Goal: Task Accomplishment & Management: Complete application form

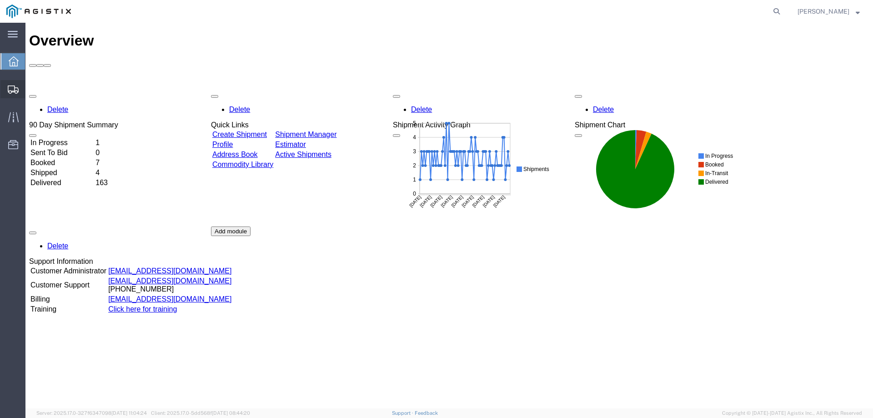
click at [17, 92] on icon at bounding box center [13, 89] width 11 height 8
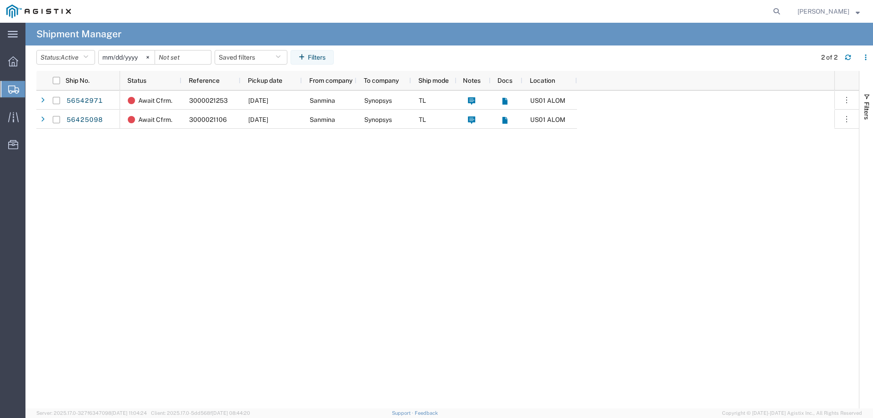
click at [0, 0] on span "Create from Template" at bounding box center [0, 0] width 0 height 0
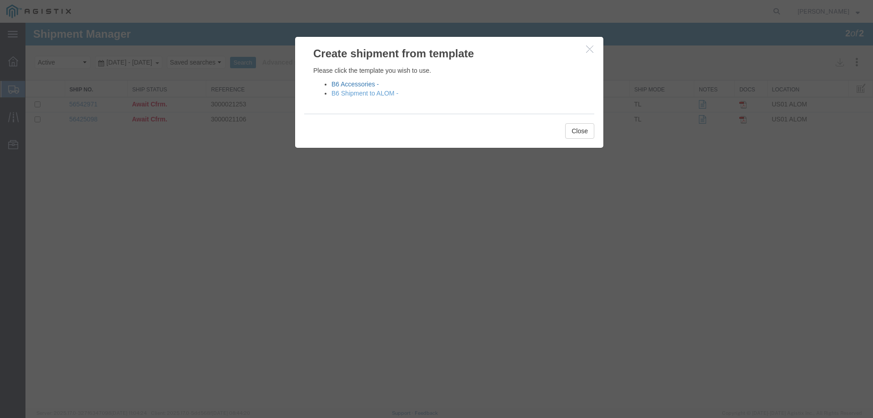
click at [350, 82] on link "B6 Accessories -" at bounding box center [355, 83] width 47 height 7
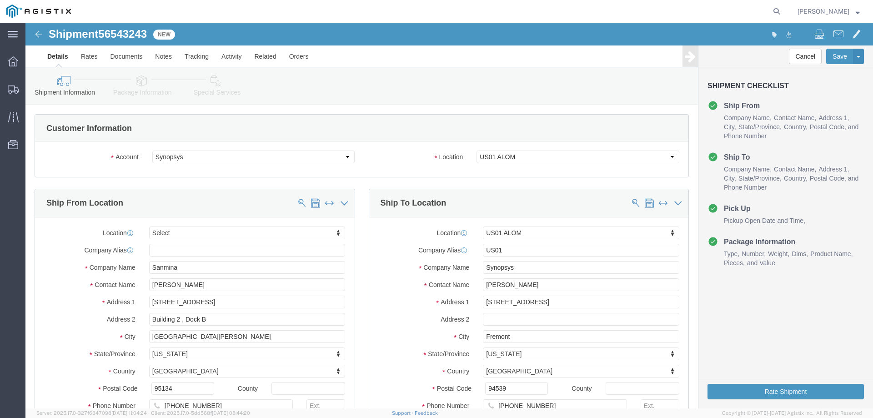
select select
select select "65511"
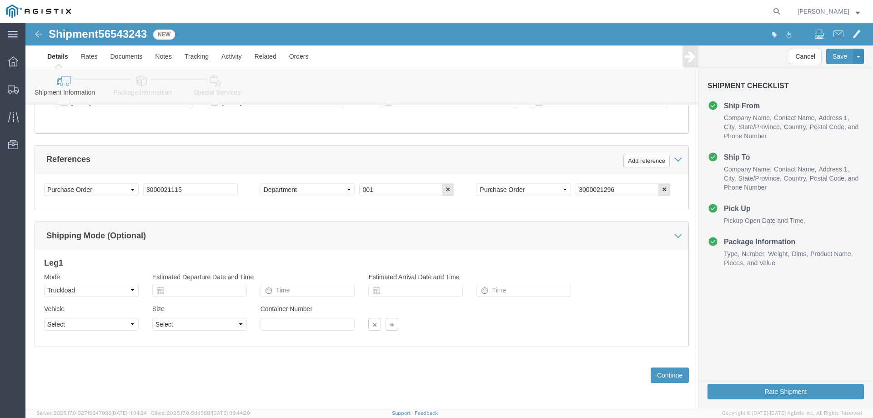
scroll to position [470, 0]
click icon "button"
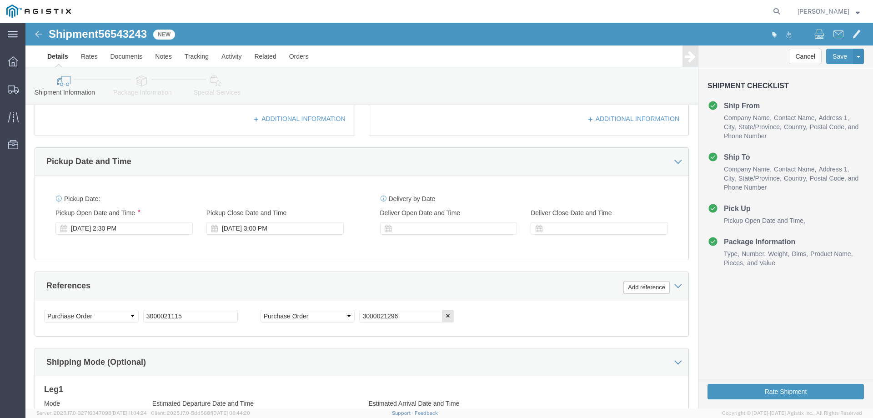
scroll to position [333, 0]
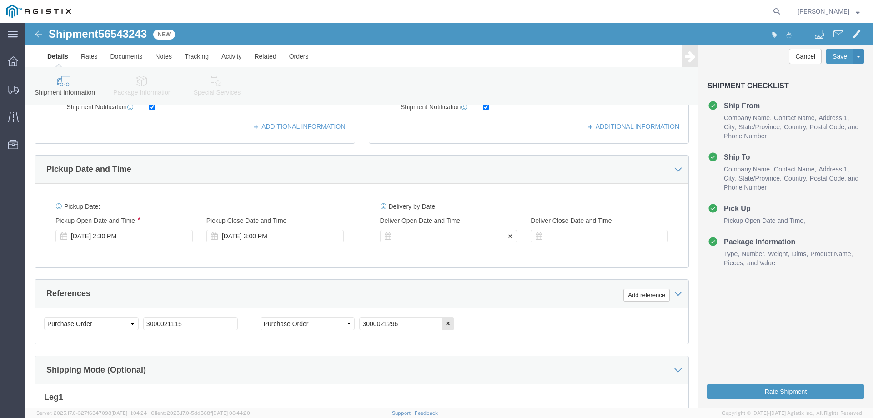
click div
click input "3:00 PM"
type input "3:30 PM"
click button "Apply"
click div
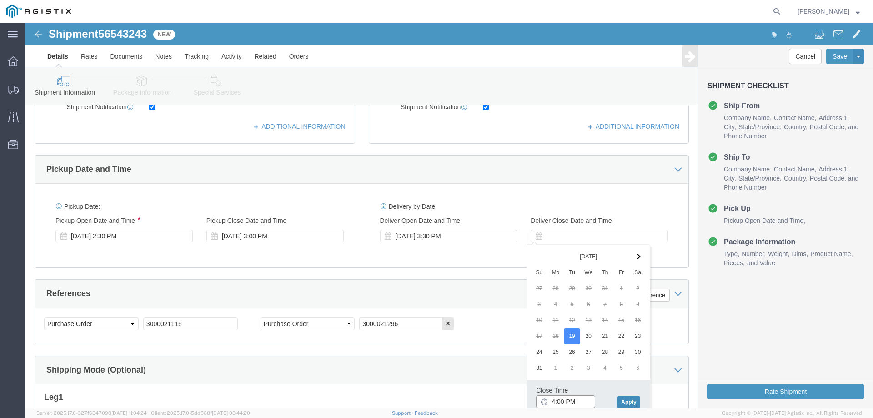
type input "4:00 PM"
click button "Apply"
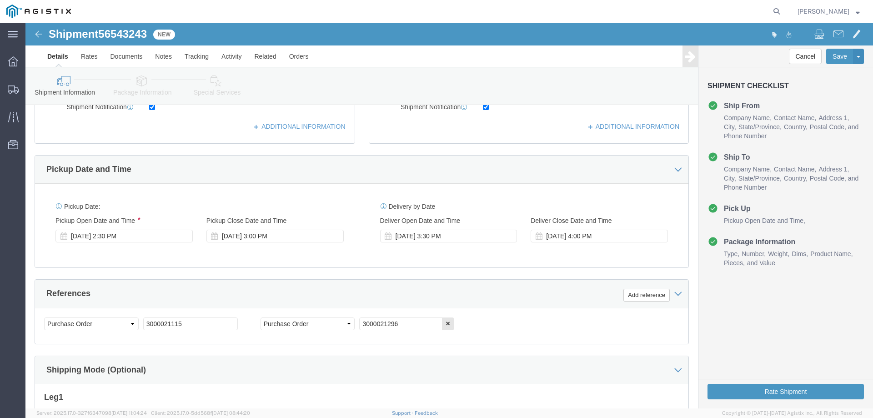
click div "References Add reference"
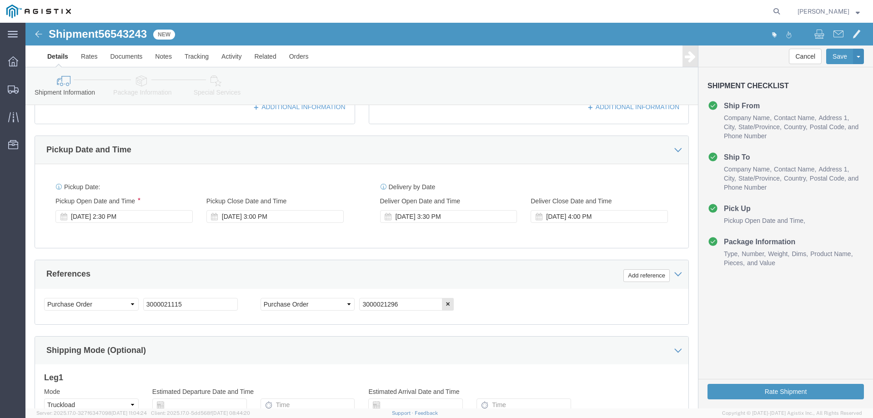
scroll to position [470, 0]
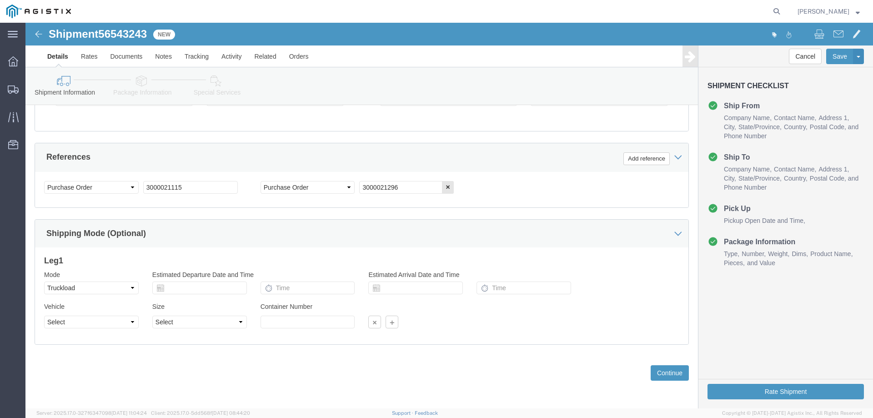
click div "Previous Continue"
click button "Continue"
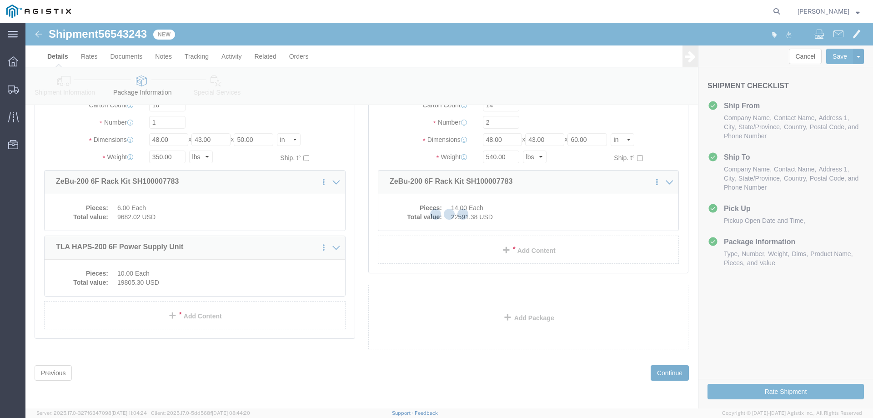
scroll to position [35, 0]
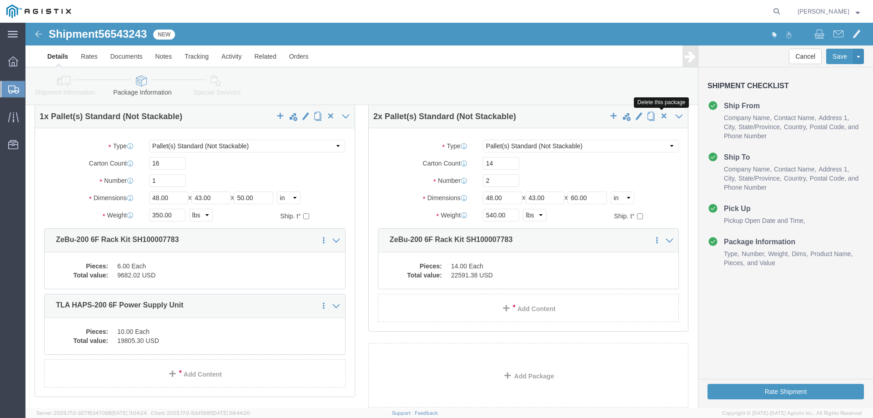
click span "button"
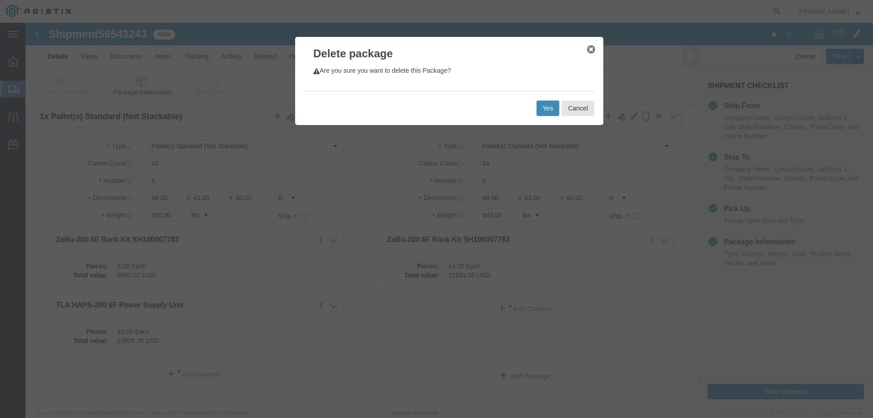
drag, startPoint x: 505, startPoint y: 82, endPoint x: 510, endPoint y: 81, distance: 5.0
click div "Yes Cancel"
click button "Yes"
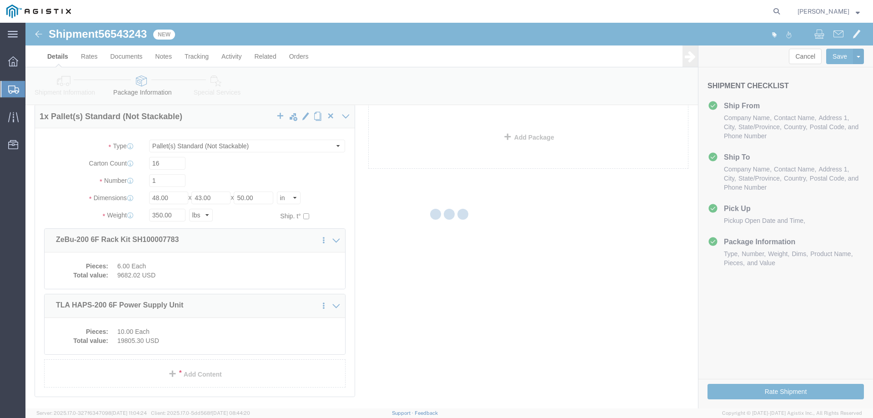
select select "PSNS"
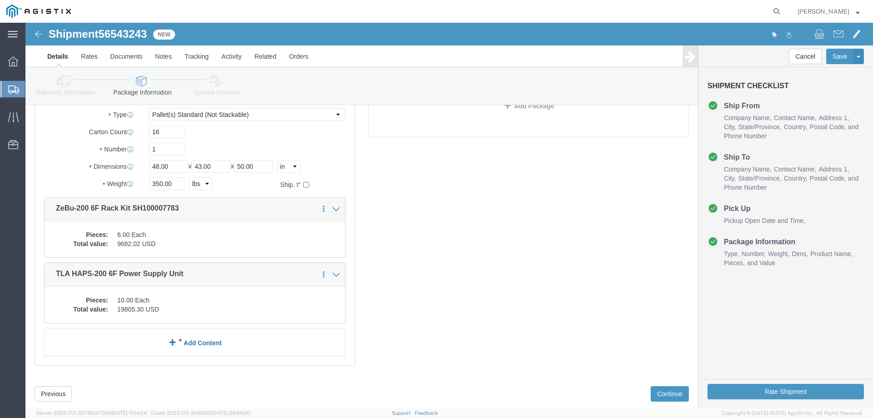
scroll to position [81, 0]
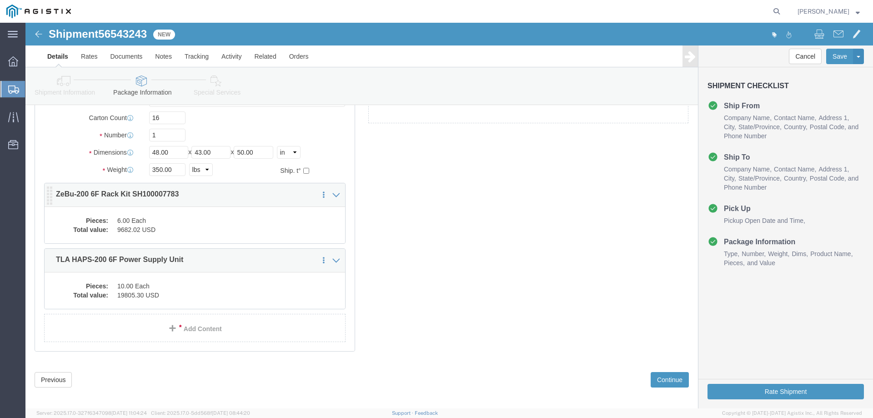
click dd "9682.02 USD"
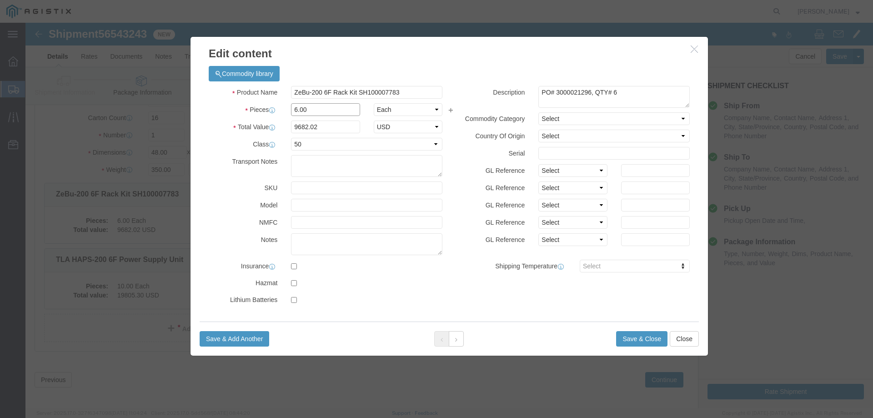
click input "6.00"
type input "16.00"
type input "25818.72"
click label
click input "checkbox"
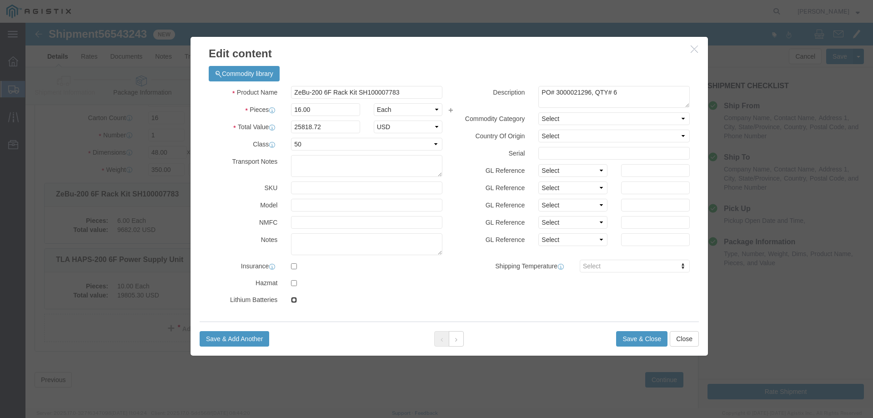
checkbox input "true"
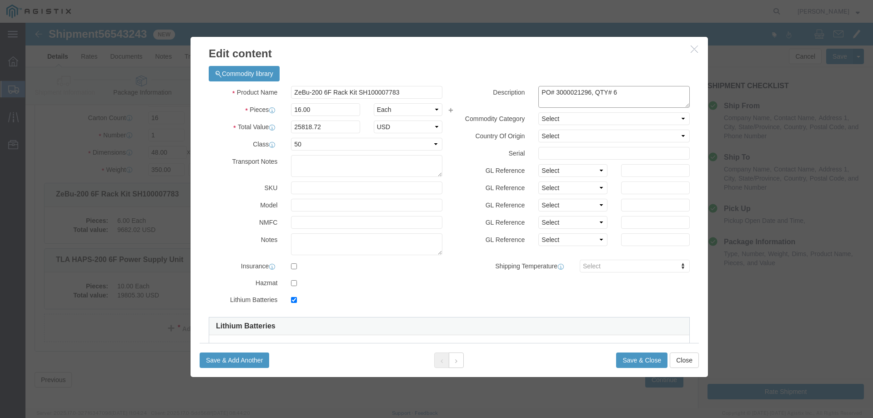
click textarea "PO# 3000021296, QTY# 6"
type textarea "PO# 3000021296, QTY# 16"
click button "Save & Close"
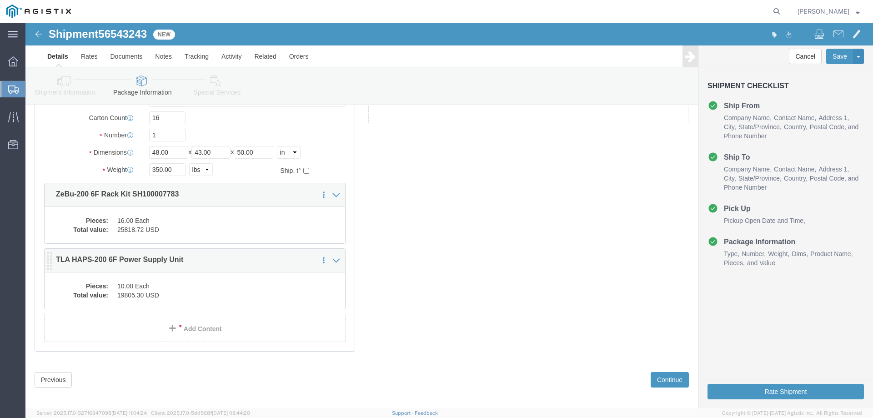
click dd "10.00 Each"
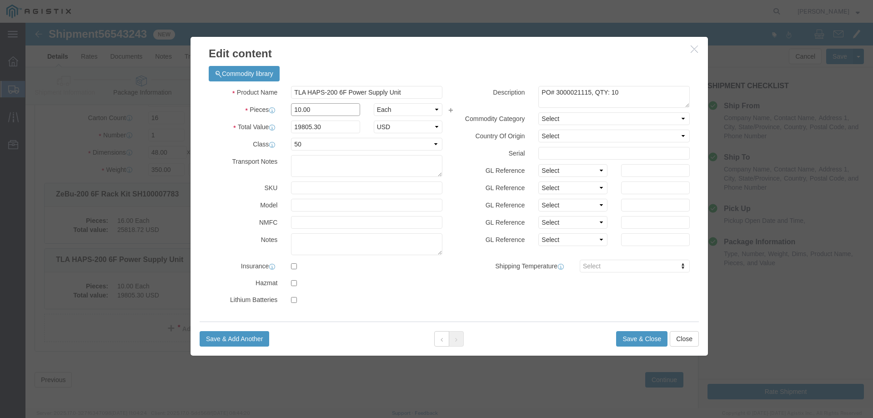
click input "10.00"
type input "7.00"
type input "13863.71"
click textarea "PO# 3000021115, QTY: 10"
type textarea "PO# 3000021115, QTY: 7"
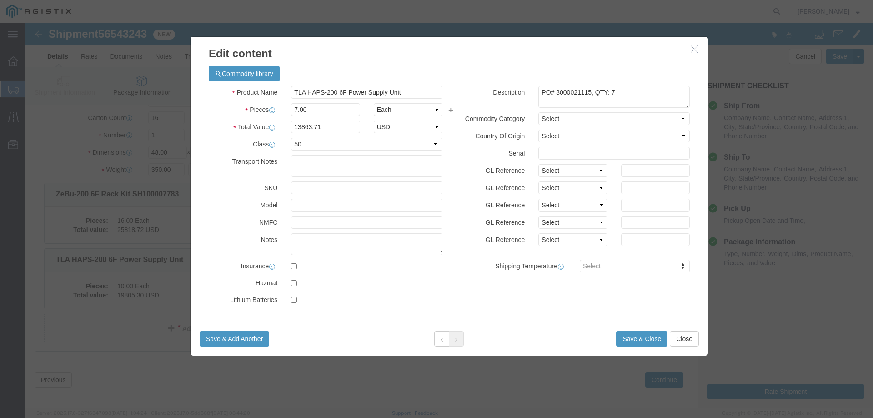
drag, startPoint x: 452, startPoint y: 281, endPoint x: 442, endPoint y: 292, distance: 14.8
click div "Product Name TLA HAPS-200 6F Power Supply Unit Pieces 7.00 Select Bag Barrels 1…"
click button "Save & Close"
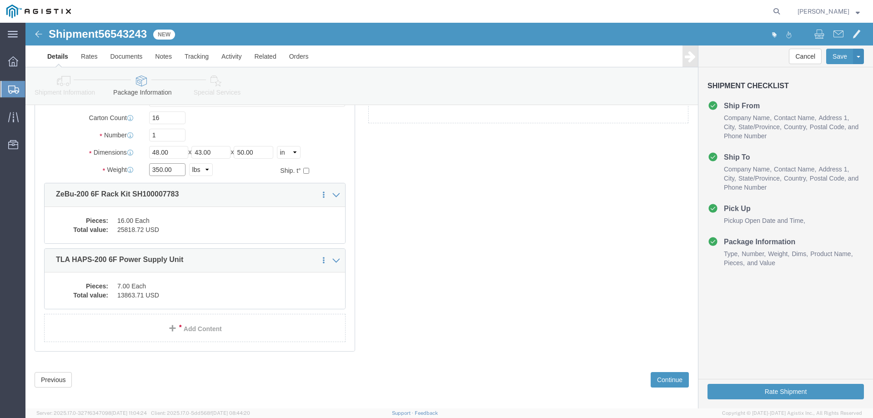
click input "350.00"
drag, startPoint x: 143, startPoint y: 144, endPoint x: 111, endPoint y: 147, distance: 32.4
click div "Weight 180 Select kgs lbs Ship. t°"
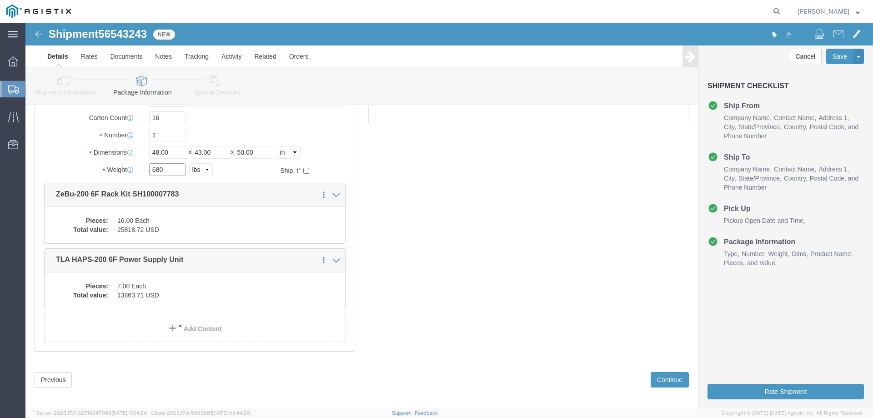
type input "680"
click div "1 x Pallet(s) Standard (Not Stackable) Package Type Select Bale(s) Basket(s) Bo…"
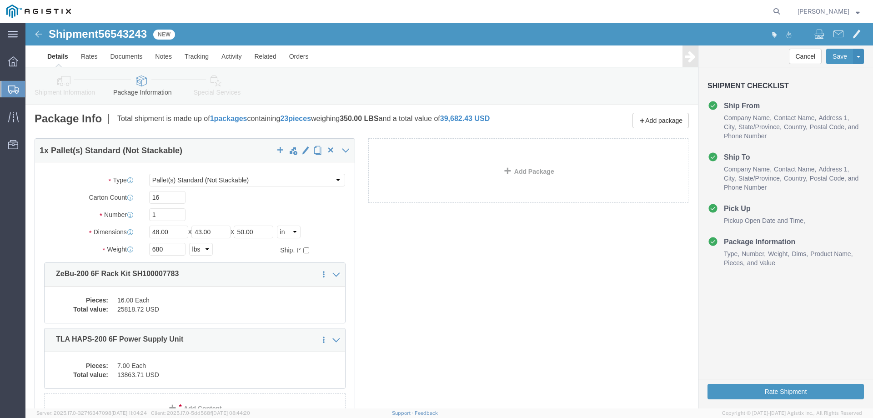
scroll to position [0, 0]
click input "50.00"
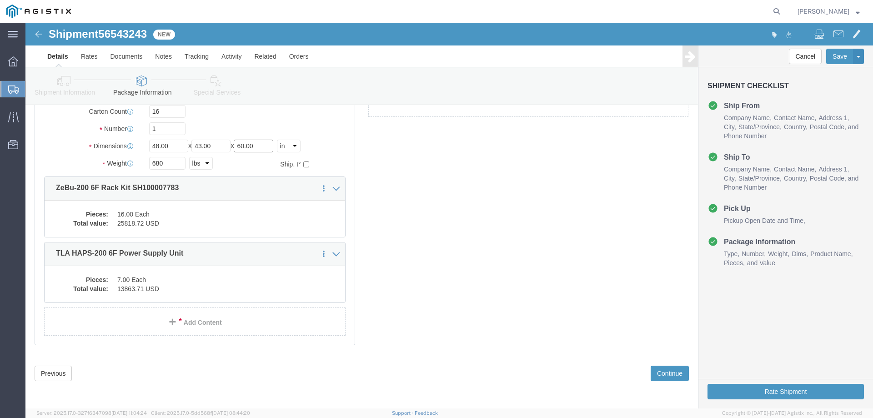
scroll to position [88, 0]
type input "60.00"
click button "Continue"
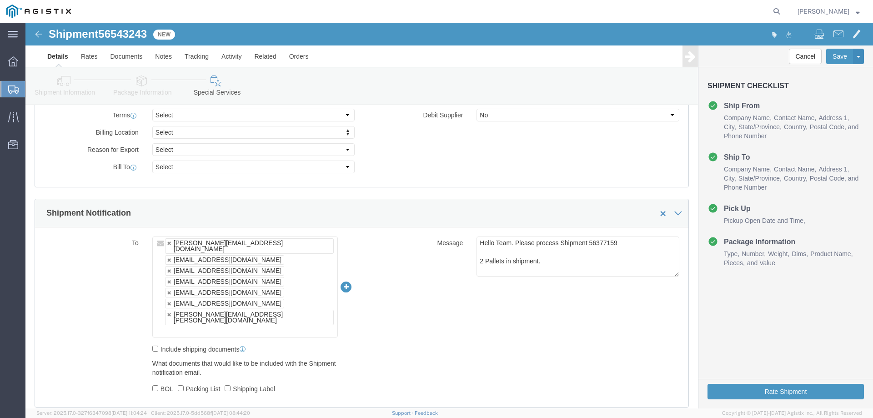
scroll to position [450, 0]
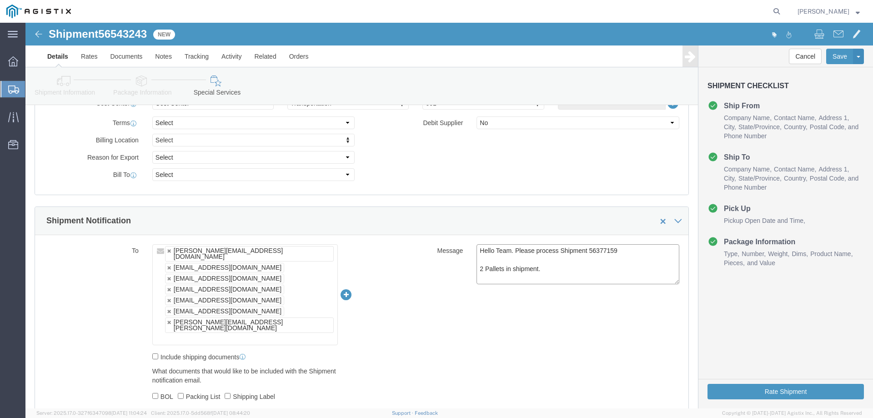
click textarea "Hello Team. Please process Shipment 56377159 2 Pallets in shipment."
drag, startPoint x: 124, startPoint y: 14, endPoint x: 75, endPoint y: 12, distance: 48.7
click h1 "Shipment 56543243"
copy span "56543243"
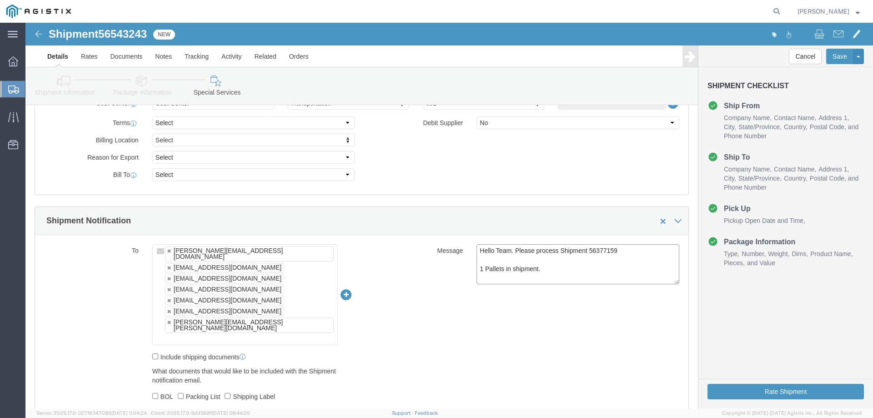
drag, startPoint x: 571, startPoint y: 227, endPoint x: 562, endPoint y: 227, distance: 9.1
click textarea "Hello Team. Please process Shipment 56377159 2 Pallets in shipment."
paste textarea "543243"
type textarea "Hello Team. Please process Shipment 56543243 1 Pallets in shipment."
click div "To rafael@synopsys.com haps_intransitshipment@synopsys.com inventory-team@synop…"
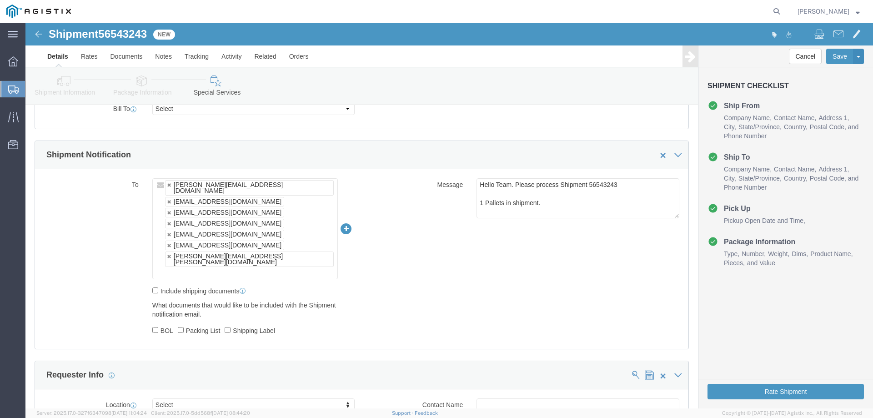
scroll to position [495, 0]
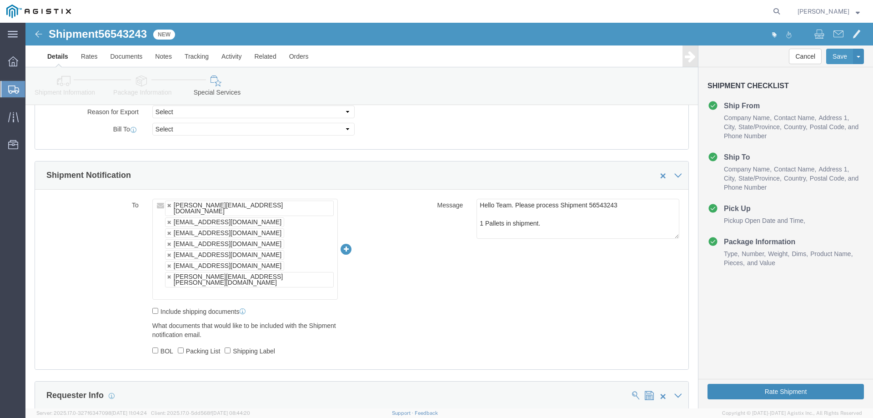
click button "Rate Shipment"
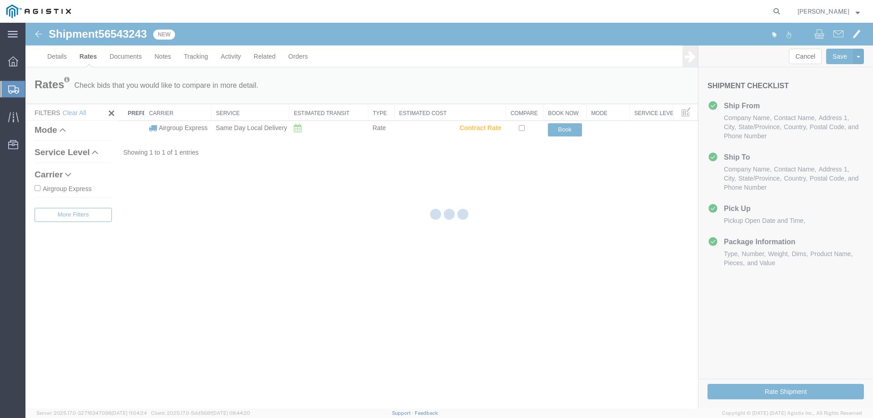
scroll to position [0, 0]
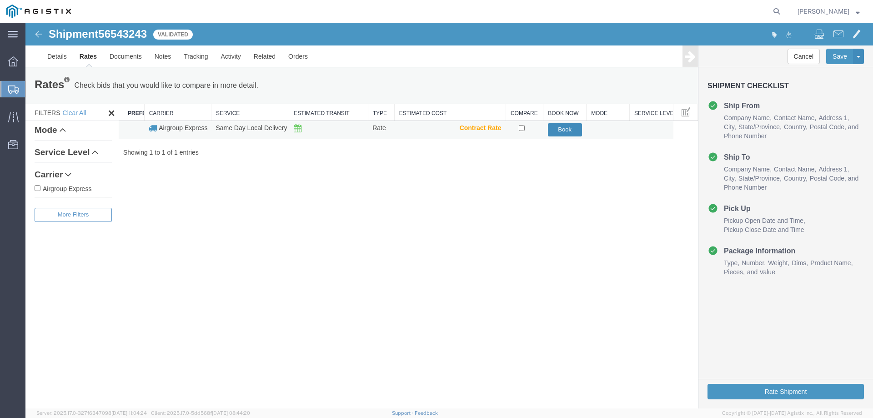
click at [565, 131] on button "Book" at bounding box center [565, 129] width 34 height 13
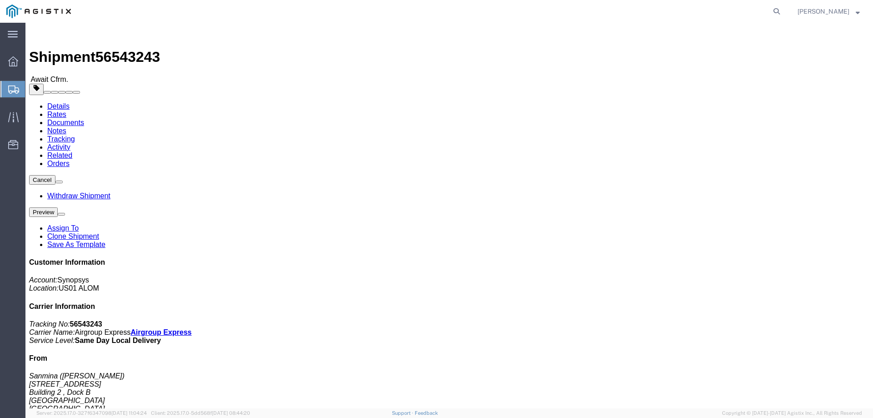
click link "Documents"
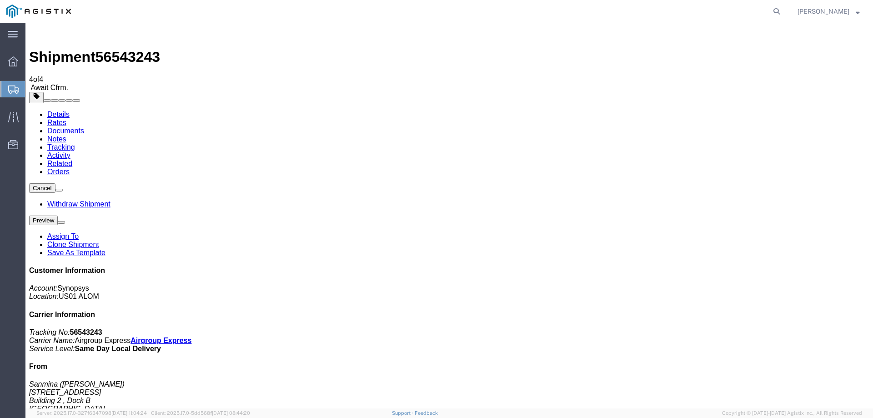
drag, startPoint x: 175, startPoint y: 271, endPoint x: 173, endPoint y: 260, distance: 11.1
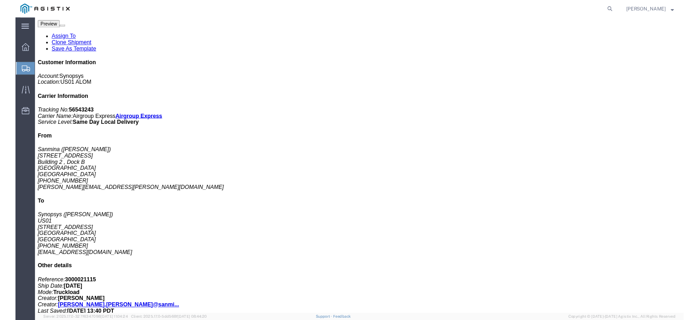
scroll to position [182, 0]
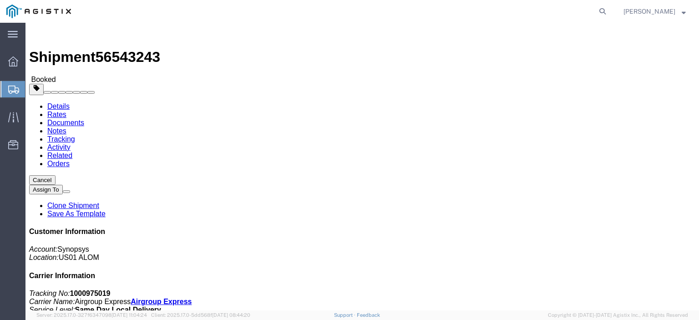
click link "Documents"
